Goal: Information Seeking & Learning: Learn about a topic

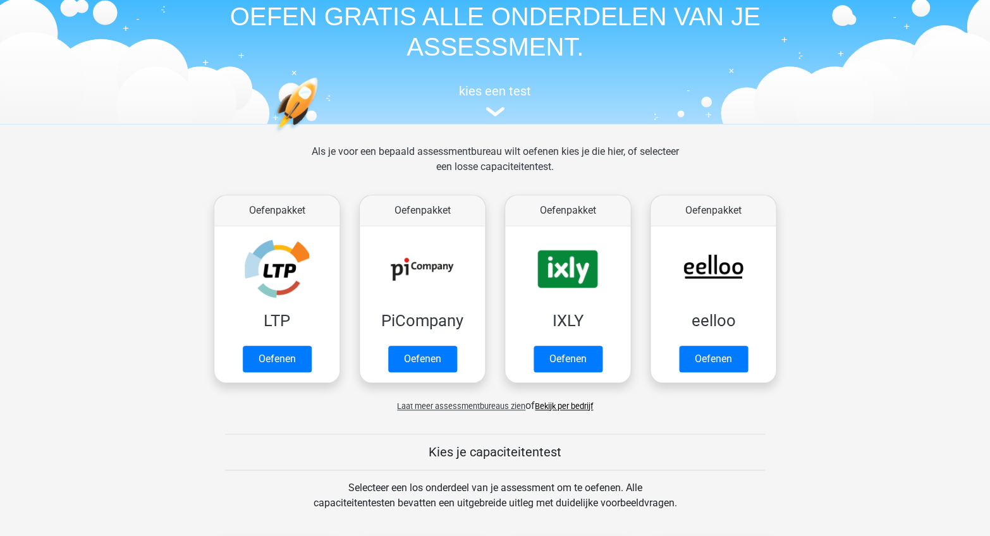
scroll to position [63, 0]
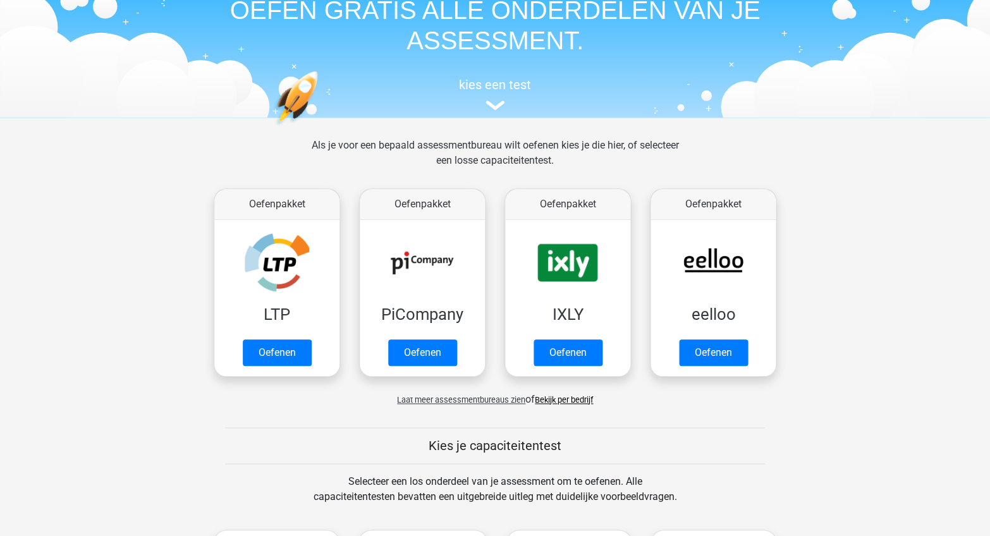
click at [510, 400] on span "Laat meer assessmentbureaus zien" at bounding box center [461, 399] width 128 height 9
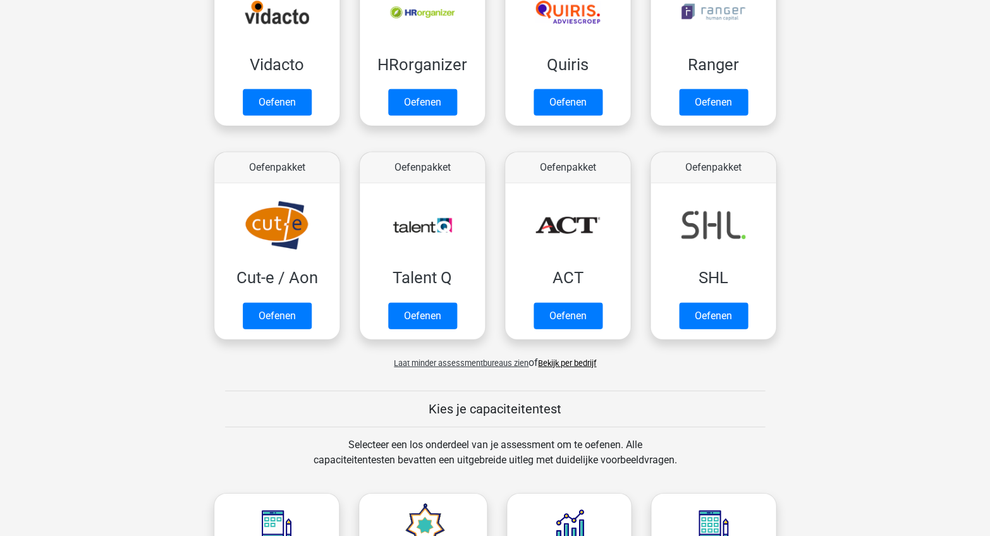
scroll to position [749, 0]
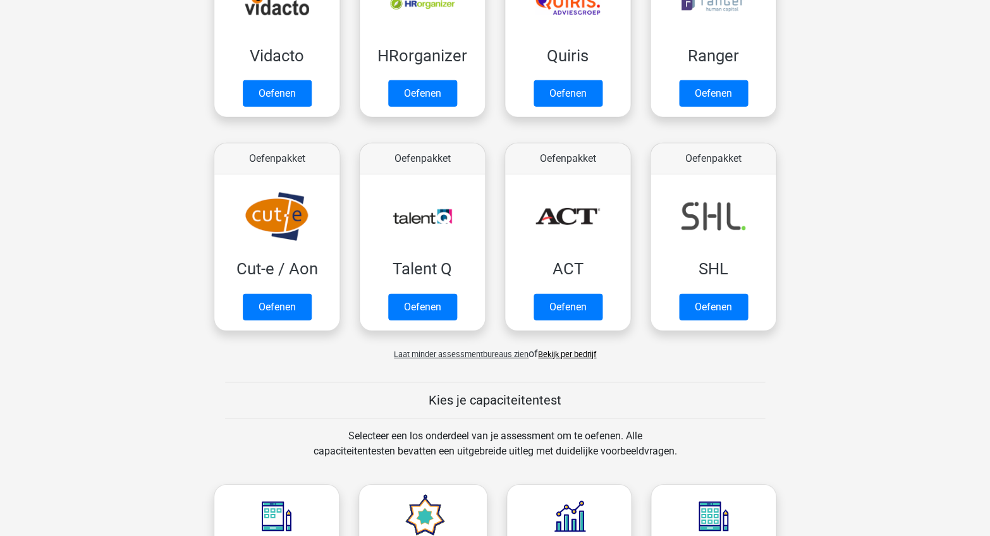
click at [584, 350] on link "Bekijk per bedrijf" at bounding box center [567, 354] width 58 height 9
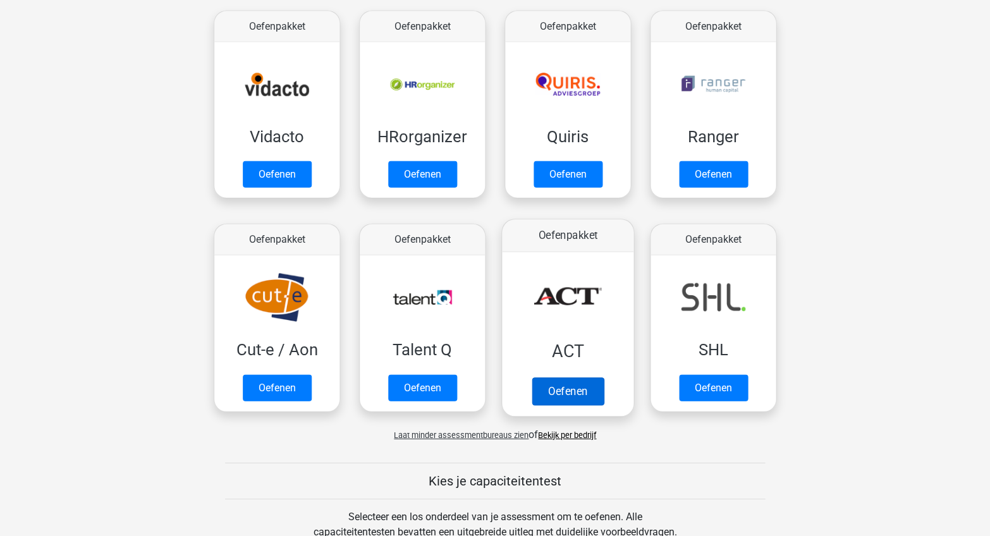
scroll to position [658, 0]
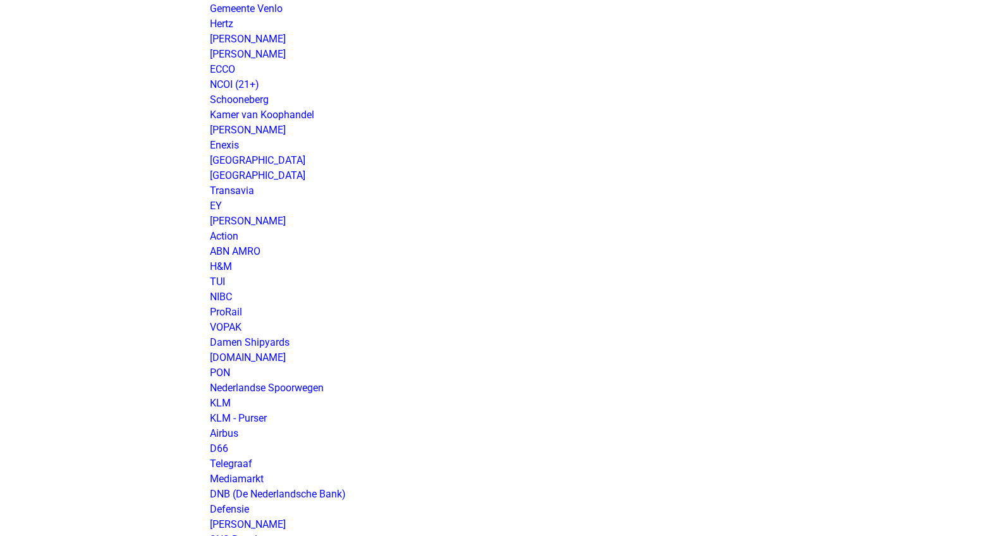
scroll to position [909, 0]
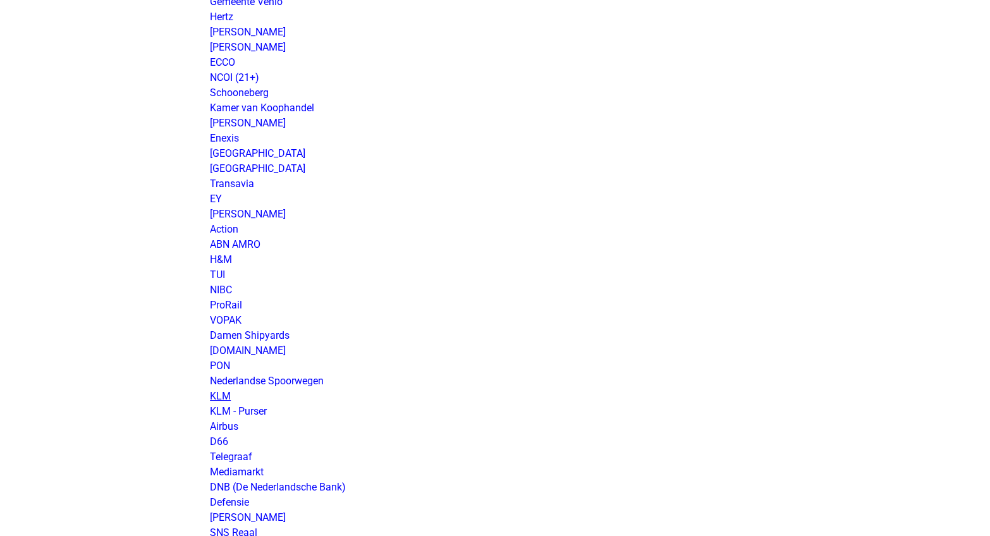
click at [221, 390] on link "KLM" at bounding box center [220, 396] width 21 height 12
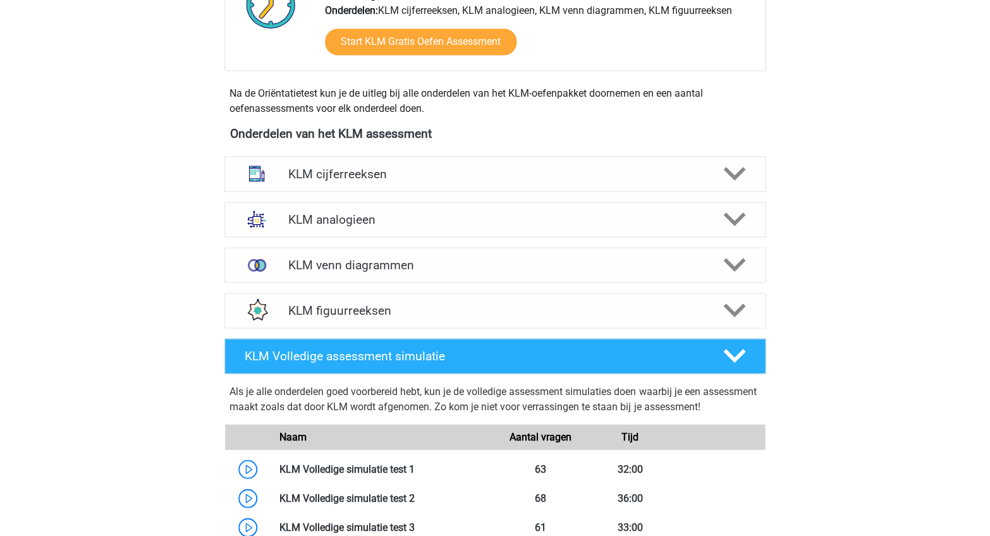
scroll to position [472, 0]
click at [455, 302] on h4 "KLM figuurreeksen" at bounding box center [495, 309] width 414 height 15
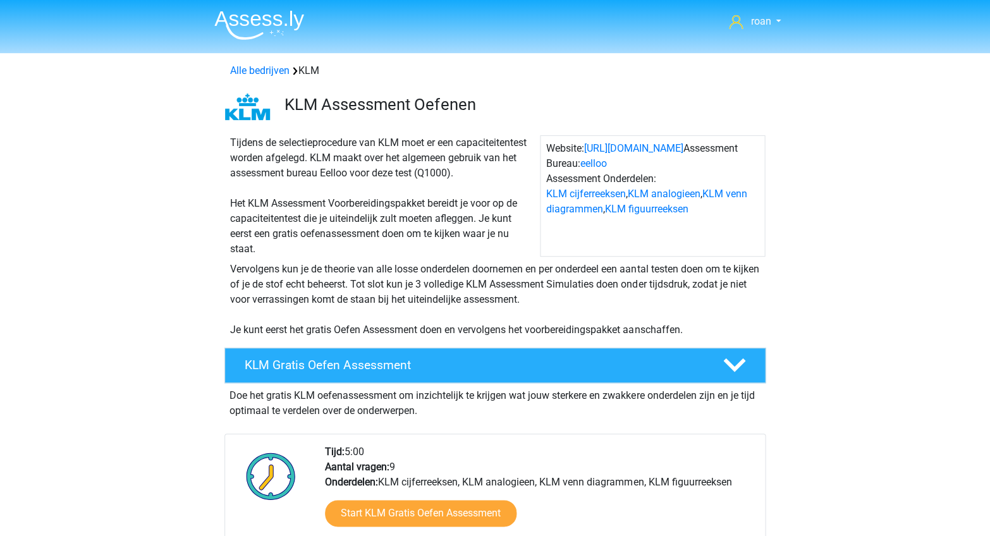
scroll to position [0, 0]
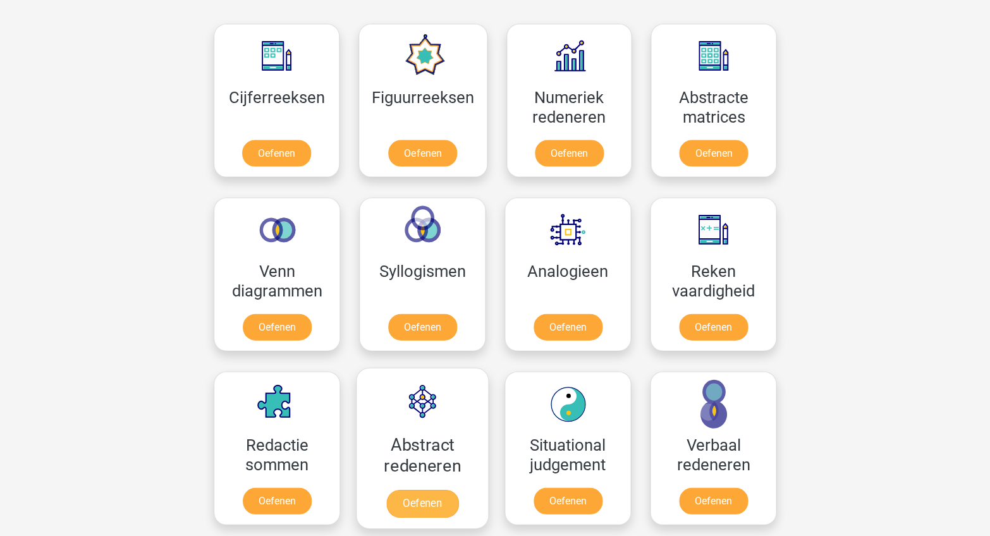
scroll to position [567, 0]
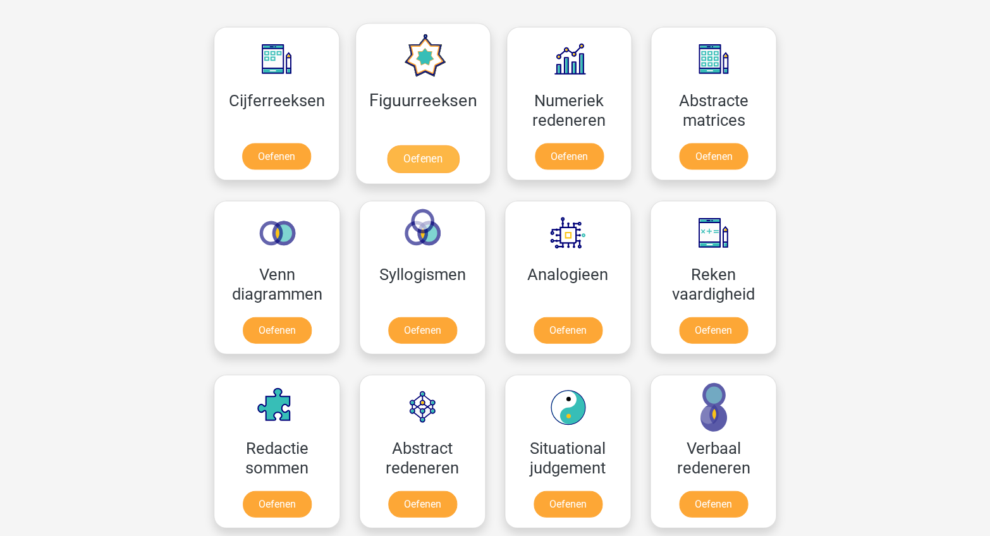
click at [421, 169] on link "Oefenen" at bounding box center [422, 159] width 72 height 28
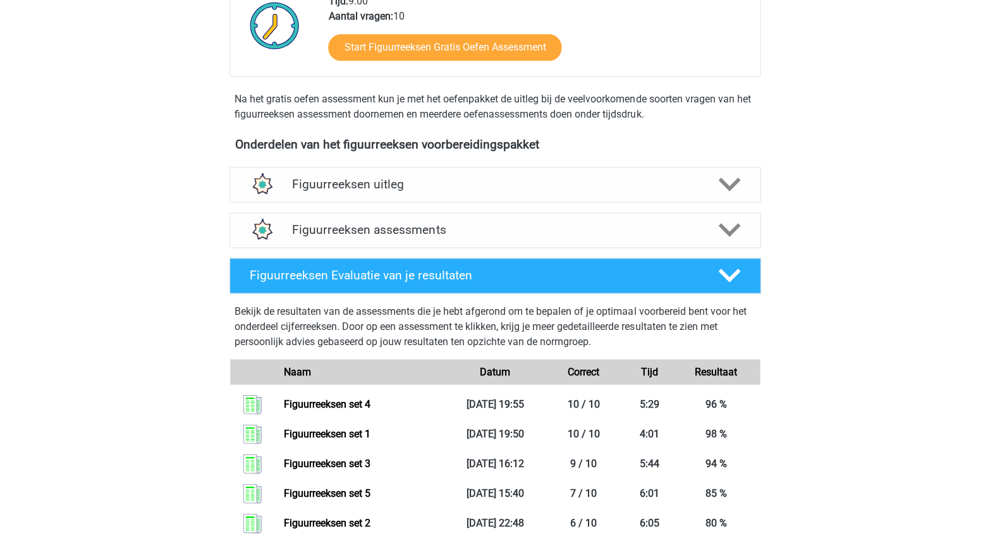
scroll to position [430, 0]
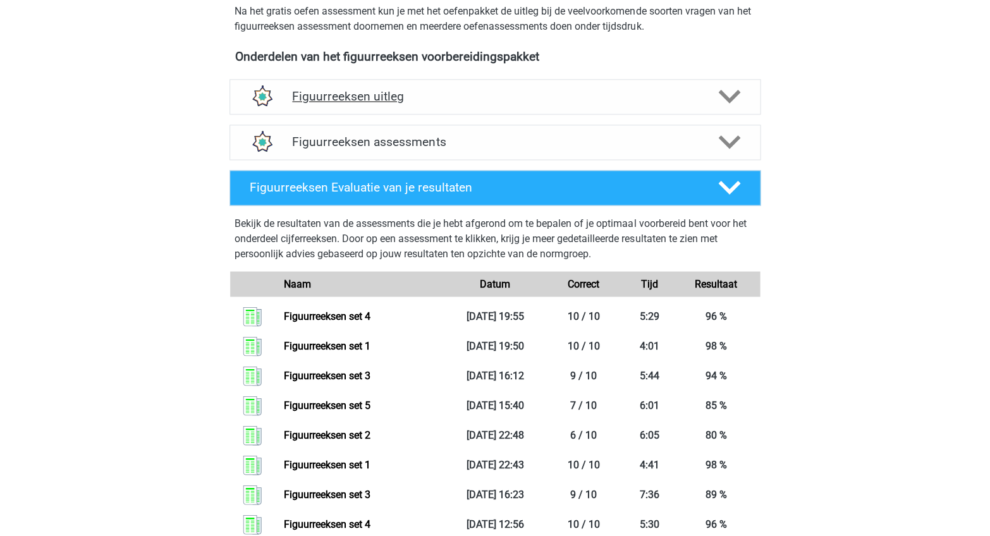
click at [641, 92] on h4 "Figuurreeksen uitleg" at bounding box center [495, 96] width 406 height 15
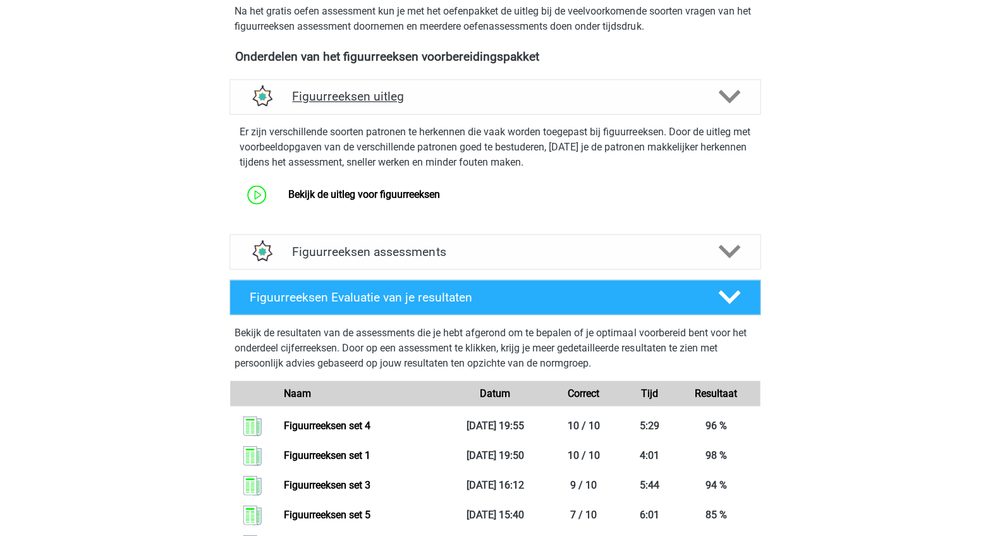
click at [641, 92] on h4 "Figuurreeksen uitleg" at bounding box center [495, 96] width 406 height 15
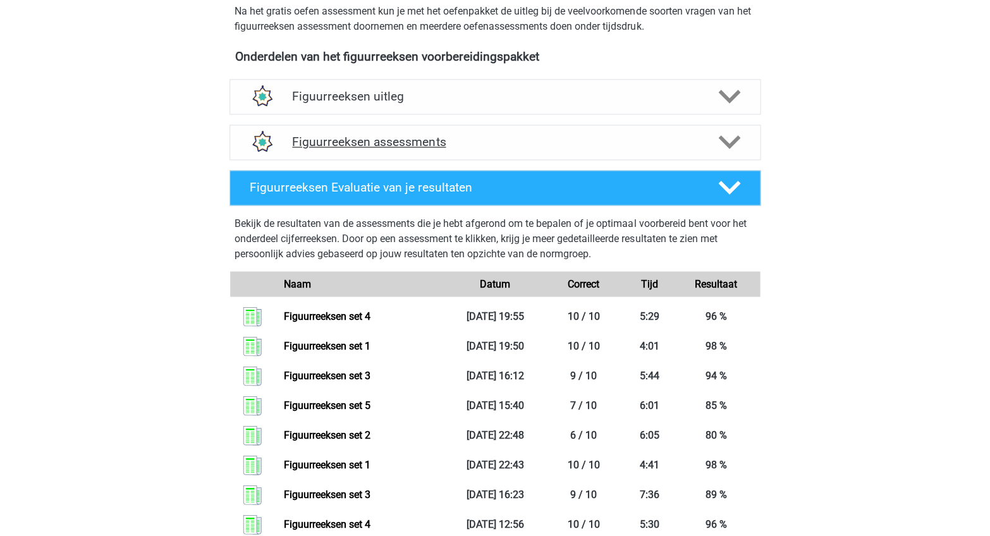
click at [568, 140] on h4 "Figuurreeksen assessments" at bounding box center [495, 142] width 406 height 15
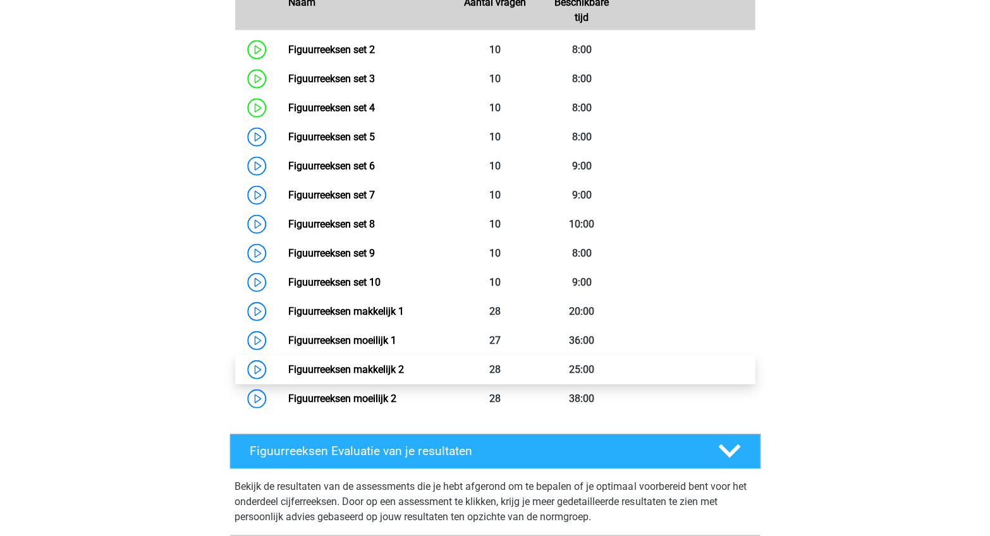
scroll to position [645, 0]
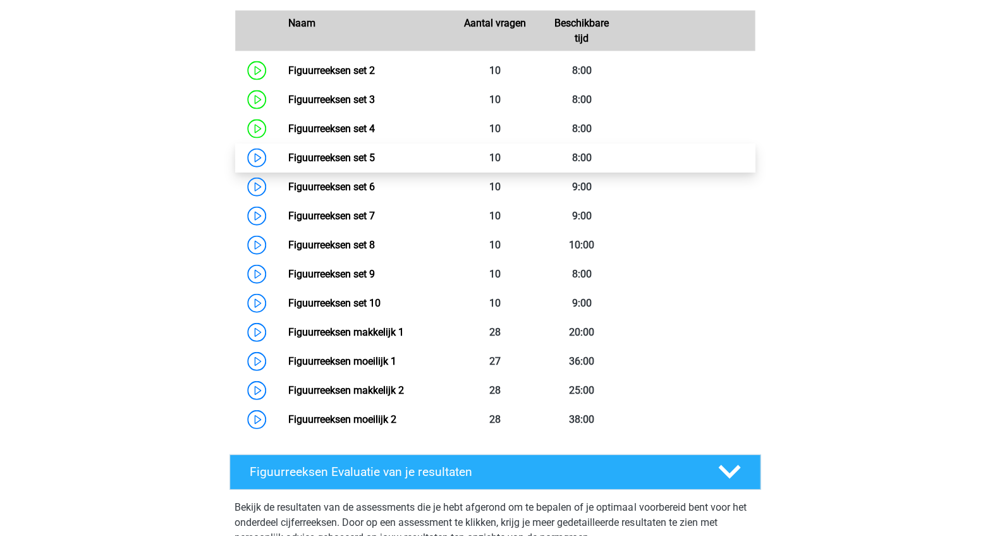
click at [374, 152] on link "Figuurreeksen set 5" at bounding box center [331, 158] width 87 height 12
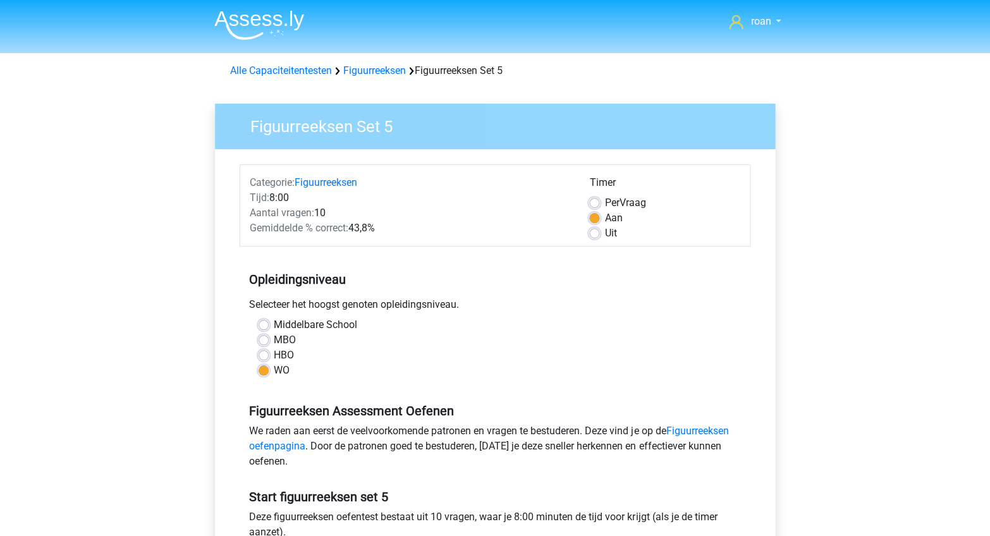
scroll to position [285, 0]
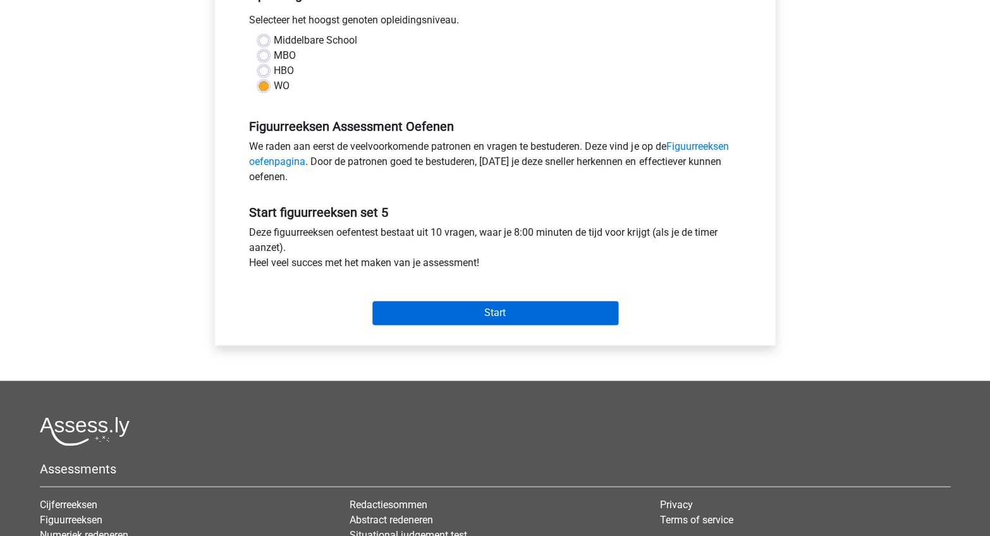
click at [498, 307] on input "Start" at bounding box center [495, 313] width 246 height 24
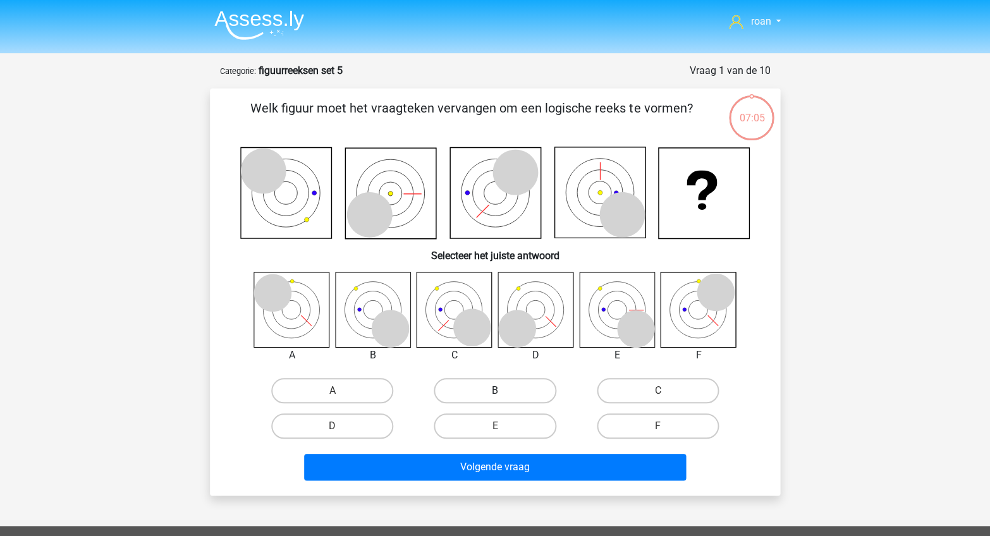
click at [467, 377] on div "B" at bounding box center [495, 390] width 163 height 35
click at [464, 392] on label "B" at bounding box center [495, 390] width 122 height 25
click at [495, 392] on input "B" at bounding box center [499, 395] width 8 height 8
radio input "true"
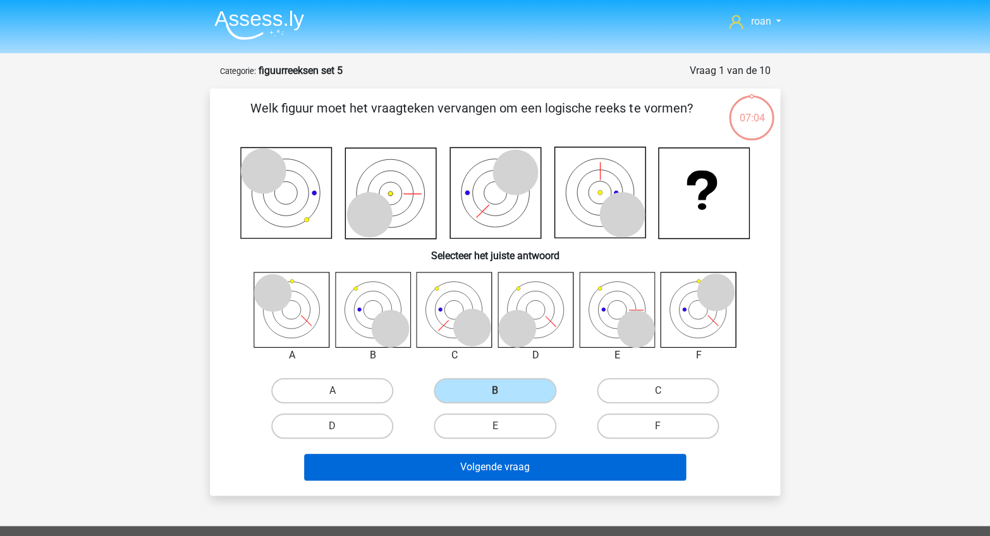
click at [498, 454] on button "Volgende vraag" at bounding box center [495, 467] width 383 height 27
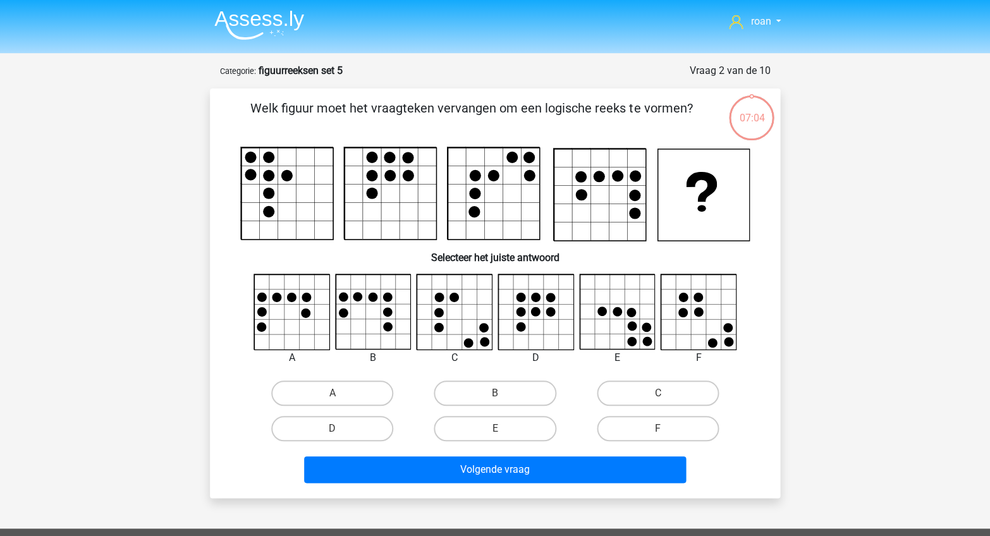
scroll to position [63, 0]
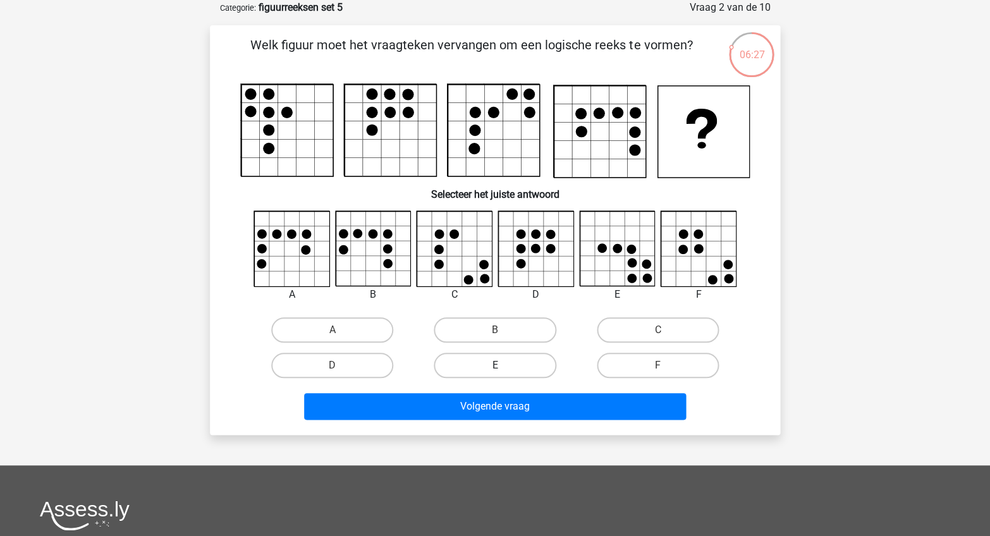
click at [503, 362] on label "E" at bounding box center [495, 365] width 122 height 25
click at [503, 365] on input "E" at bounding box center [499, 369] width 8 height 8
radio input "true"
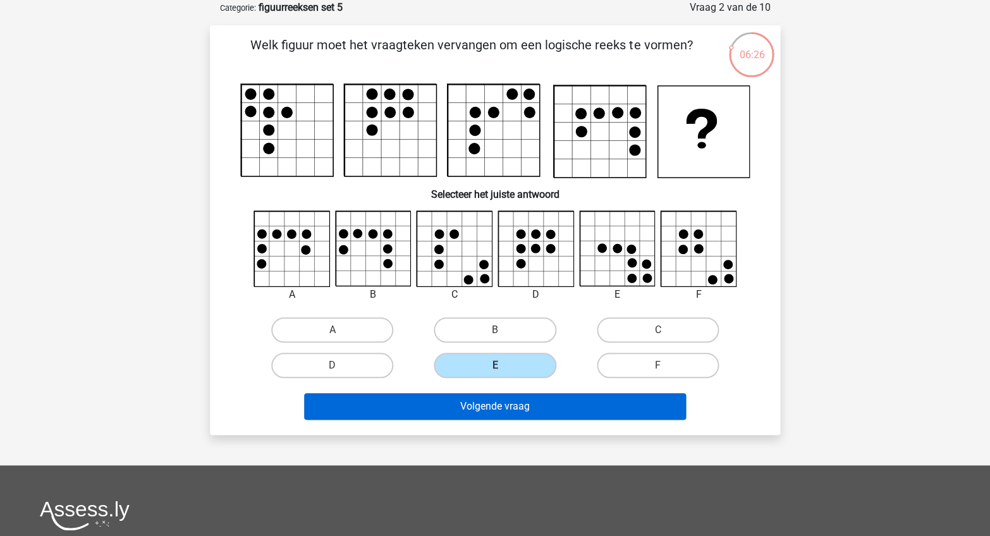
click at [510, 405] on button "Volgende vraag" at bounding box center [495, 406] width 383 height 27
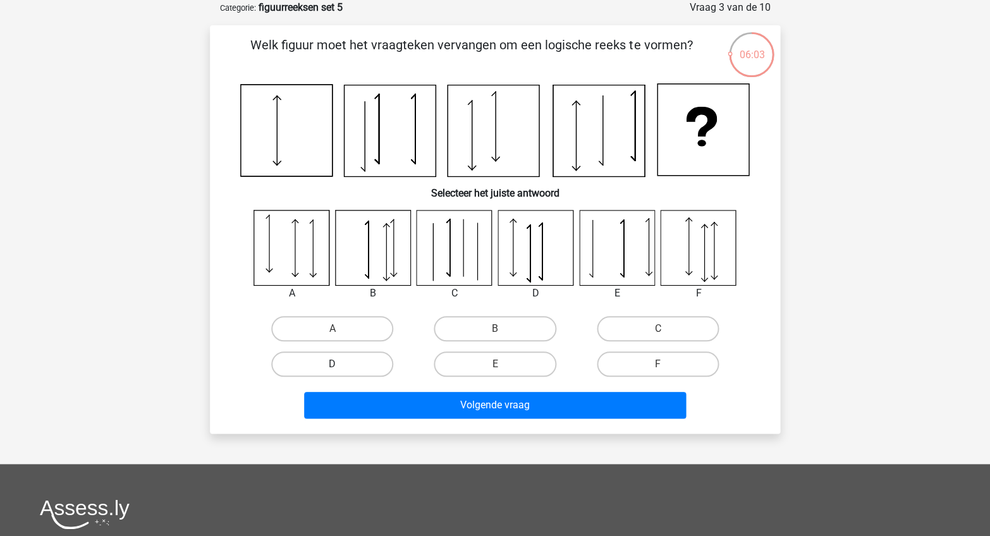
click at [358, 371] on label "D" at bounding box center [332, 364] width 122 height 25
click at [341, 371] on input "D" at bounding box center [337, 368] width 8 height 8
radio input "true"
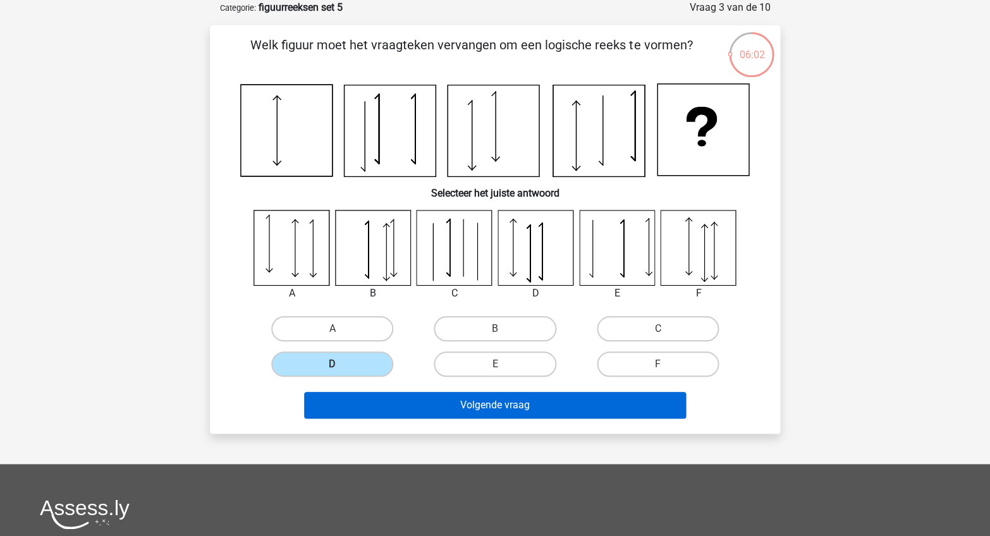
click at [470, 403] on button "Volgende vraag" at bounding box center [495, 405] width 383 height 27
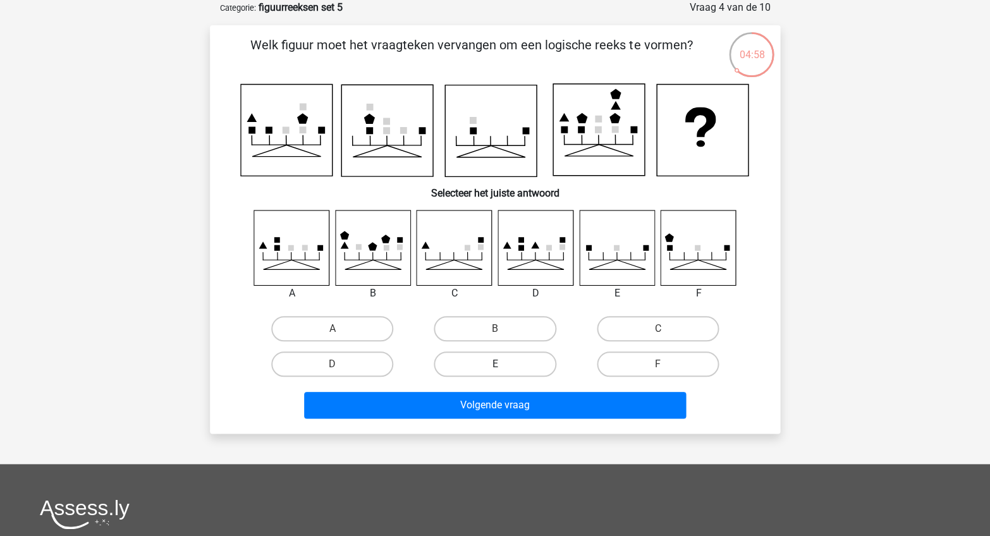
click at [468, 352] on label "E" at bounding box center [495, 364] width 122 height 25
click at [495, 364] on input "E" at bounding box center [499, 368] width 8 height 8
radio input "true"
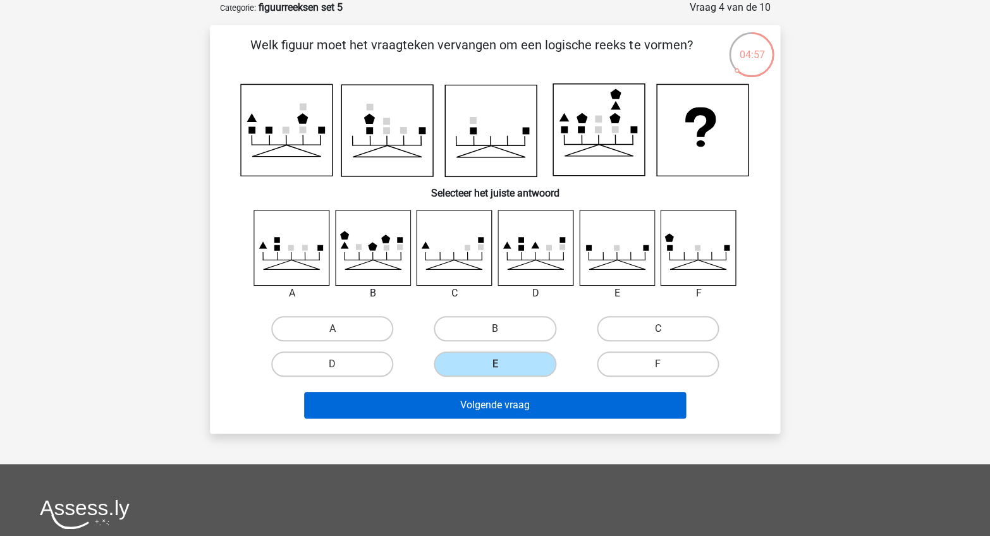
click at [501, 396] on button "Volgende vraag" at bounding box center [495, 405] width 383 height 27
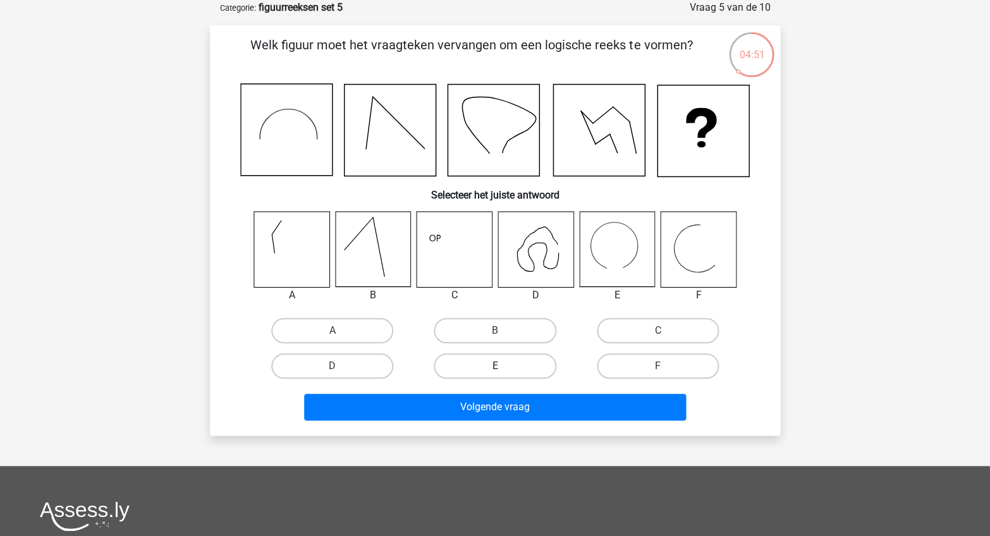
click at [493, 365] on label "E" at bounding box center [495, 365] width 122 height 25
click at [495, 366] on input "E" at bounding box center [499, 370] width 8 height 8
radio input "true"
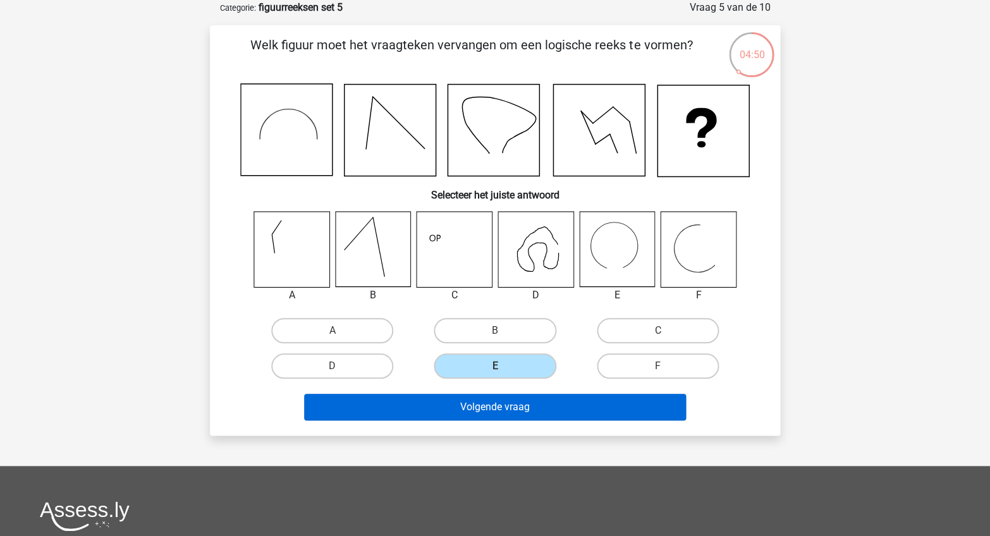
click at [535, 407] on button "Volgende vraag" at bounding box center [495, 407] width 383 height 27
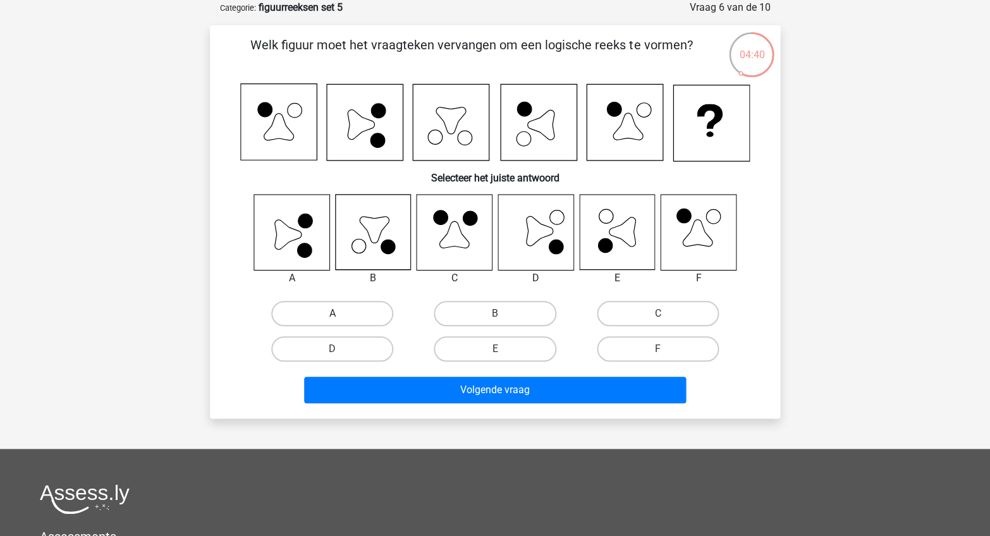
click at [328, 307] on label "A" at bounding box center [332, 313] width 122 height 25
click at [333, 314] on input "A" at bounding box center [337, 318] width 8 height 8
radio input "true"
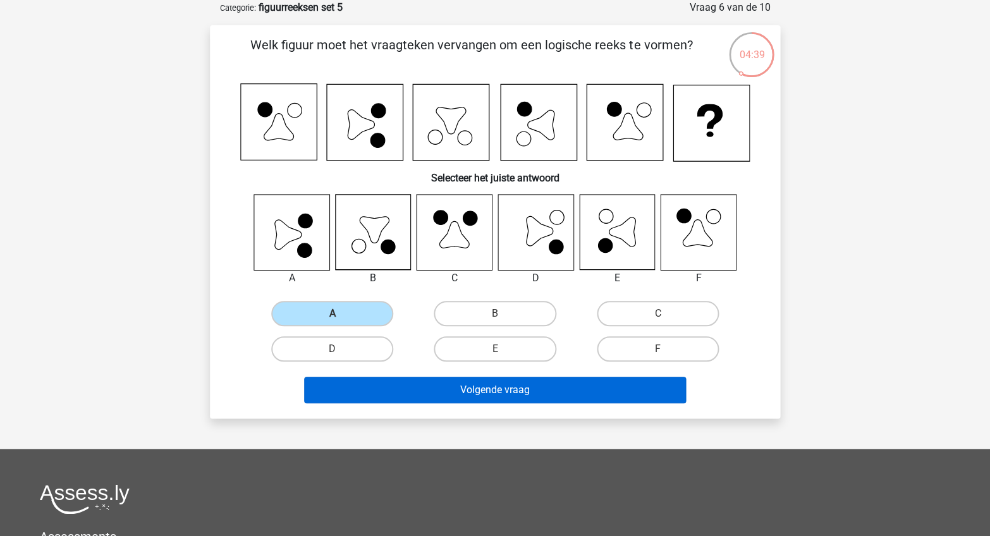
click at [429, 379] on button "Volgende vraag" at bounding box center [495, 390] width 383 height 27
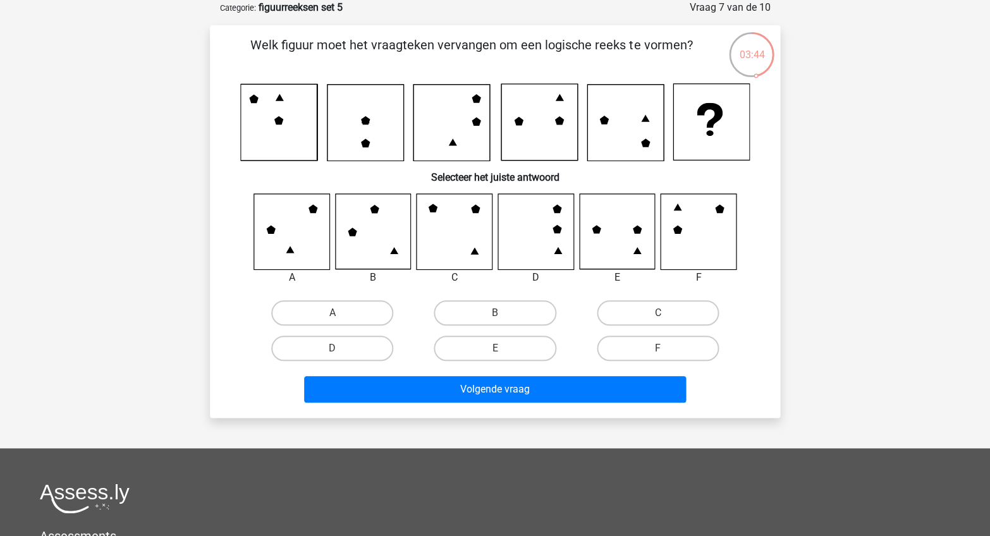
click at [663, 313] on input "C" at bounding box center [662, 317] width 8 height 8
radio input "true"
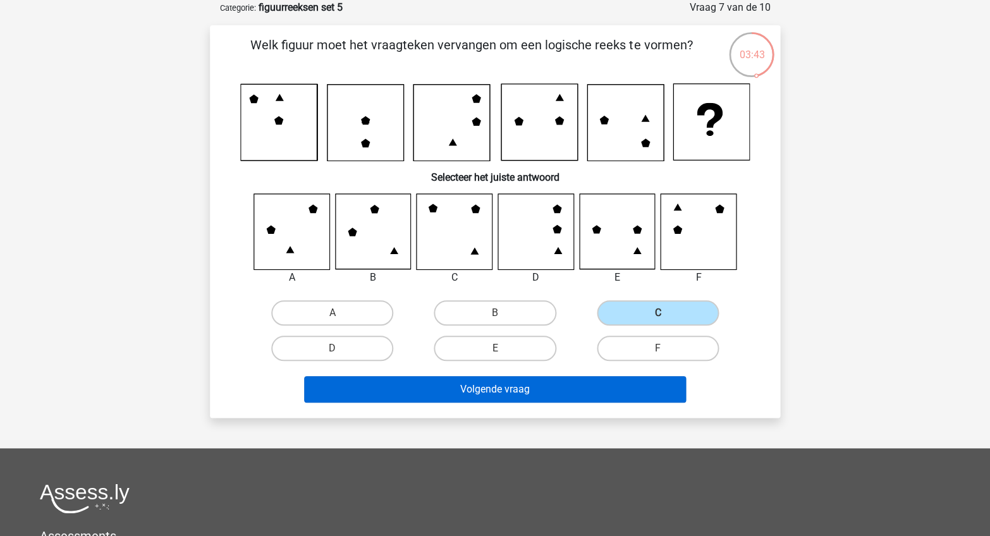
click at [534, 392] on button "Volgende vraag" at bounding box center [495, 389] width 383 height 27
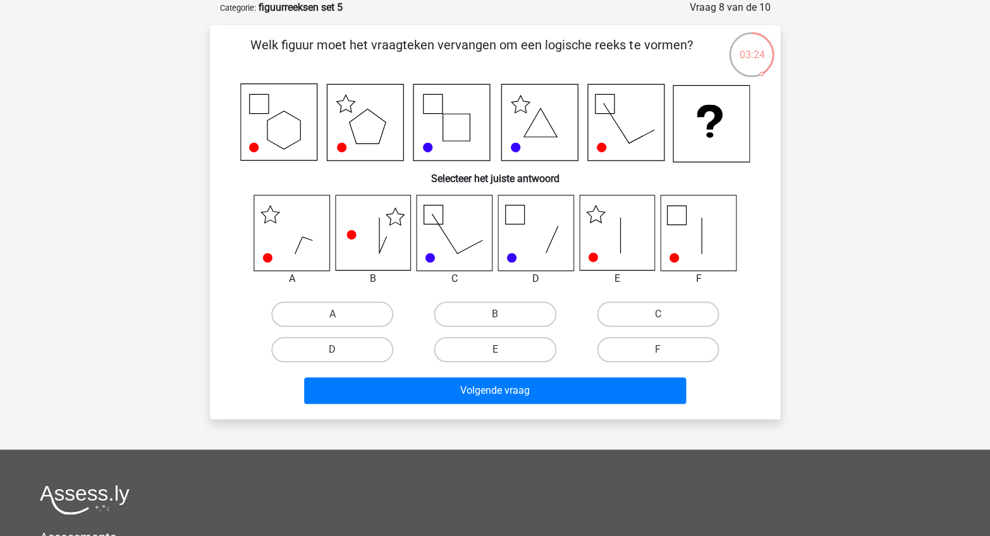
click at [606, 252] on icon at bounding box center [616, 232] width 75 height 75
click at [494, 344] on label "E" at bounding box center [495, 349] width 122 height 25
click at [495, 350] on input "E" at bounding box center [499, 354] width 8 height 8
radio input "true"
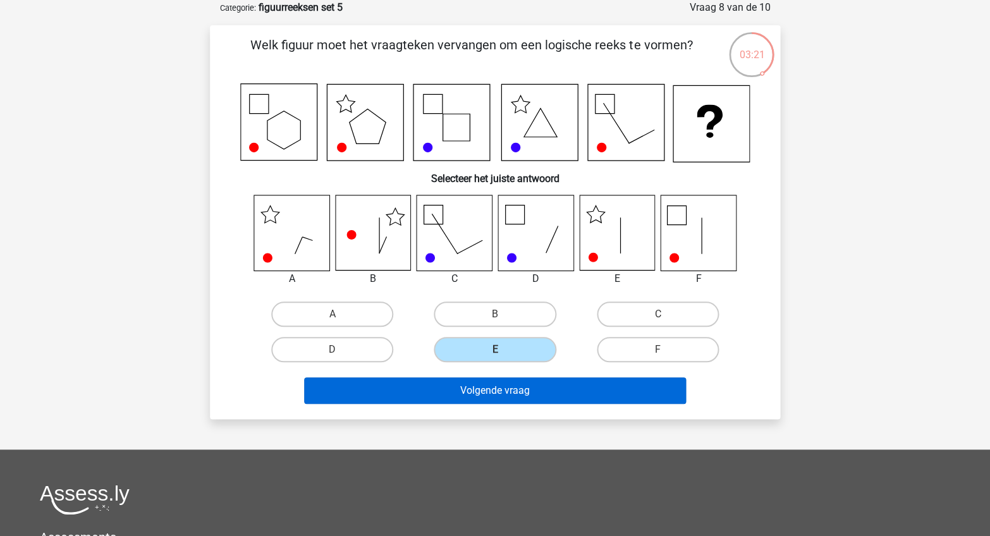
click at [464, 384] on button "Volgende vraag" at bounding box center [495, 391] width 383 height 27
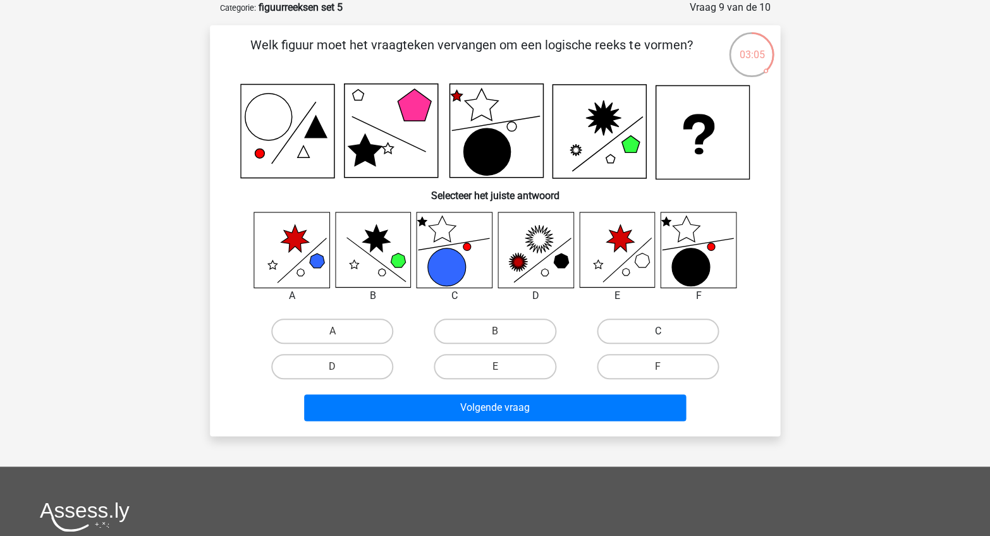
click at [612, 331] on label "C" at bounding box center [658, 331] width 122 height 25
click at [658, 331] on input "C" at bounding box center [662, 335] width 8 height 8
radio input "true"
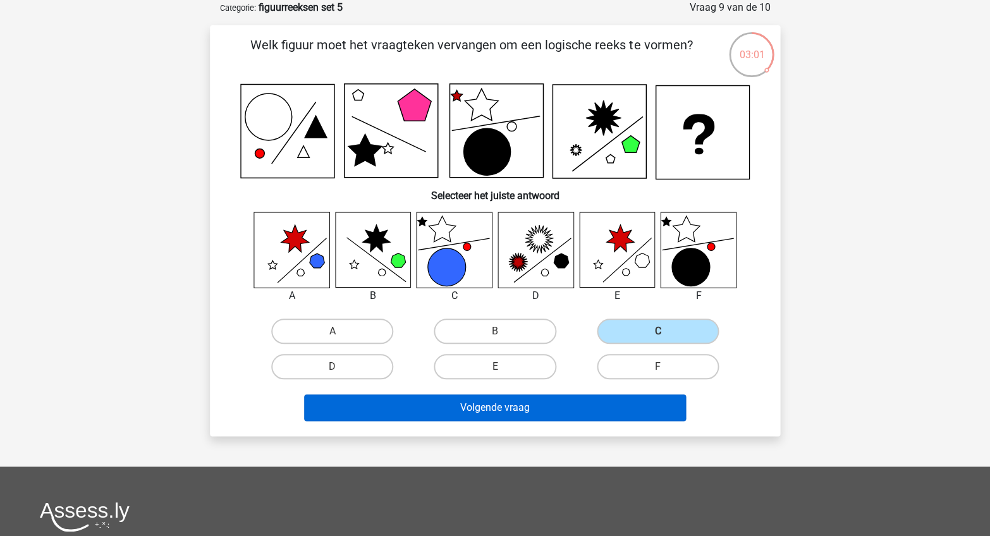
click at [535, 410] on button "Volgende vraag" at bounding box center [495, 408] width 383 height 27
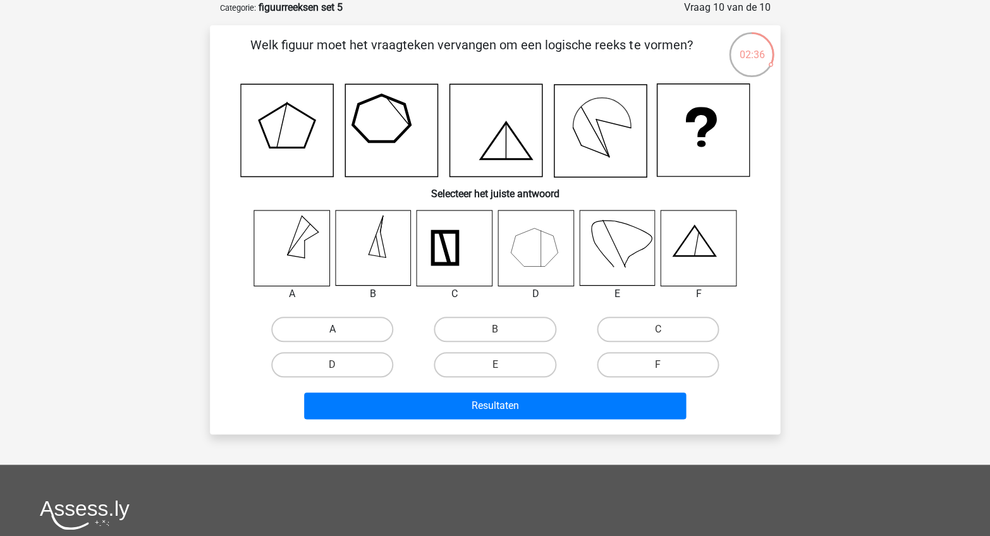
click at [309, 329] on label "A" at bounding box center [332, 329] width 122 height 25
click at [333, 329] on input "A" at bounding box center [337, 333] width 8 height 8
radio input "true"
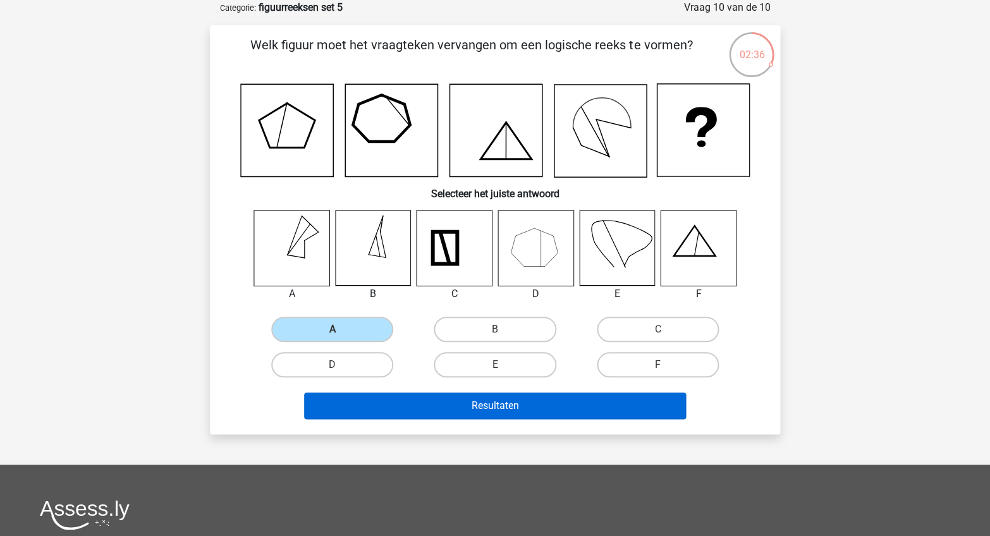
click at [368, 403] on button "Resultaten" at bounding box center [495, 406] width 383 height 27
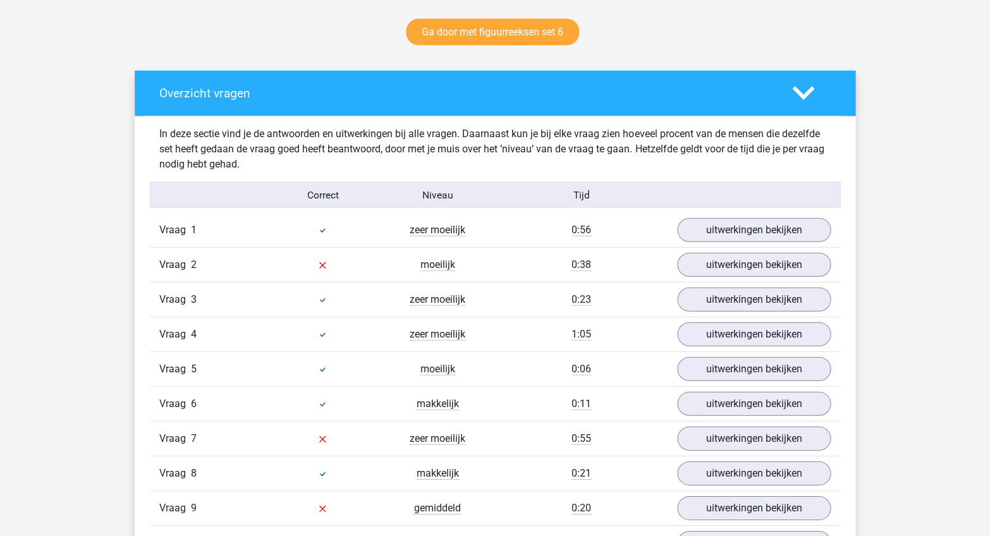
scroll to position [661, 0]
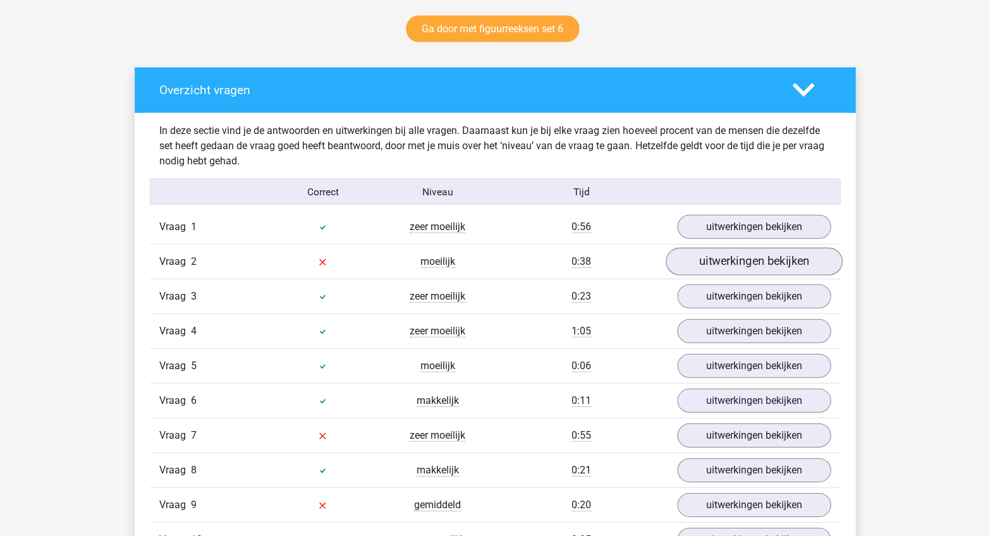
click at [712, 255] on link "uitwerkingen bekijken" at bounding box center [754, 262] width 176 height 28
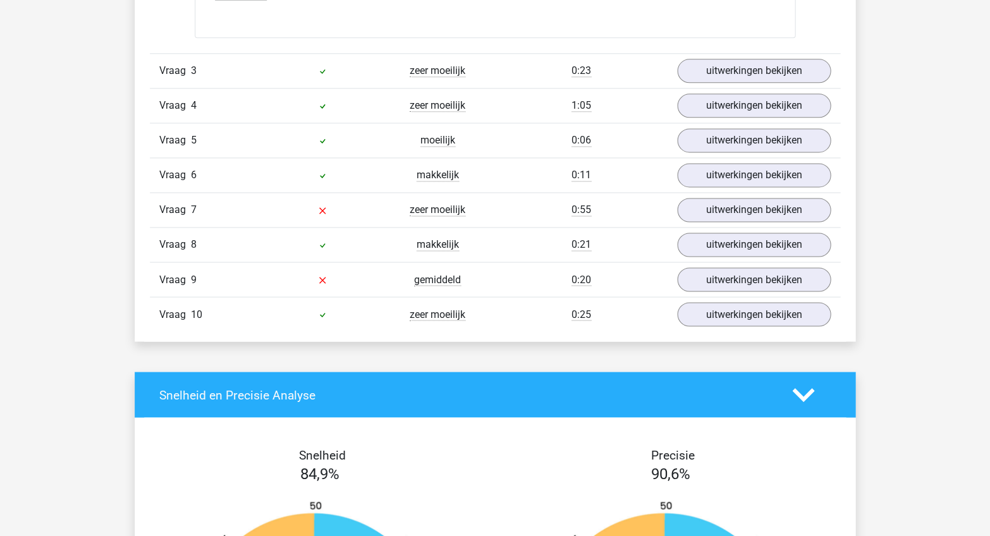
scroll to position [1631, 0]
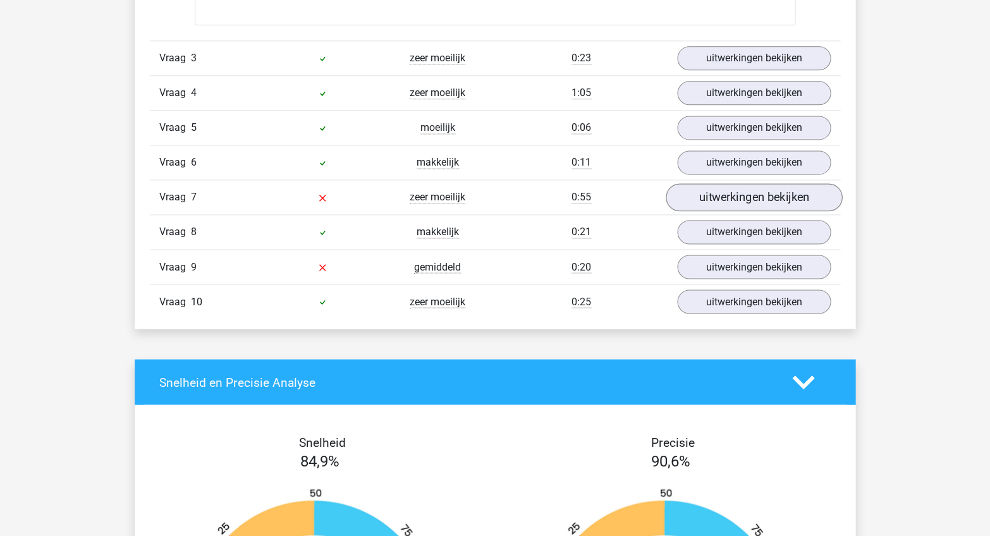
click at [751, 185] on link "uitwerkingen bekijken" at bounding box center [754, 197] width 176 height 28
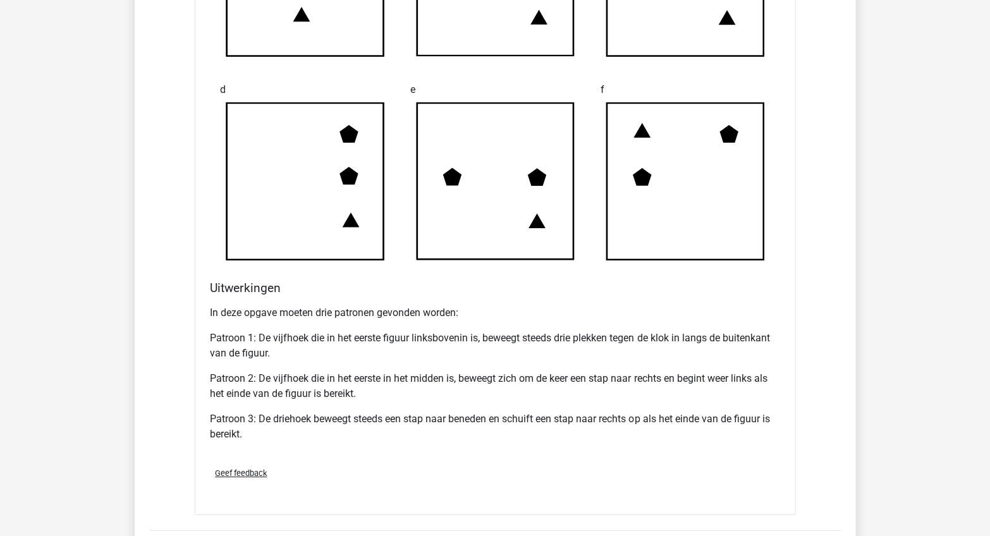
scroll to position [2432, 0]
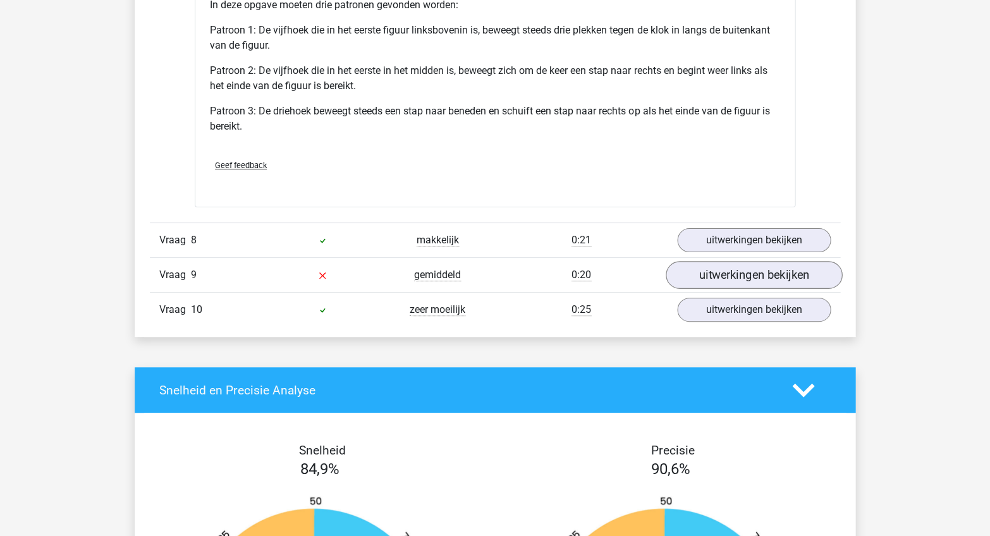
click at [744, 262] on link "uitwerkingen bekijken" at bounding box center [754, 276] width 176 height 28
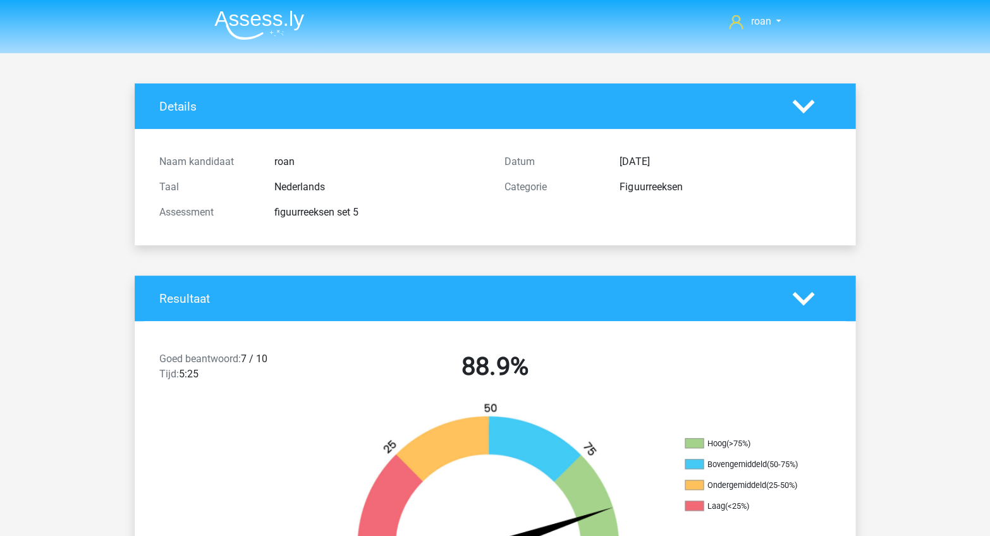
scroll to position [0, 0]
